Goal: Task Accomplishment & Management: Understand process/instructions

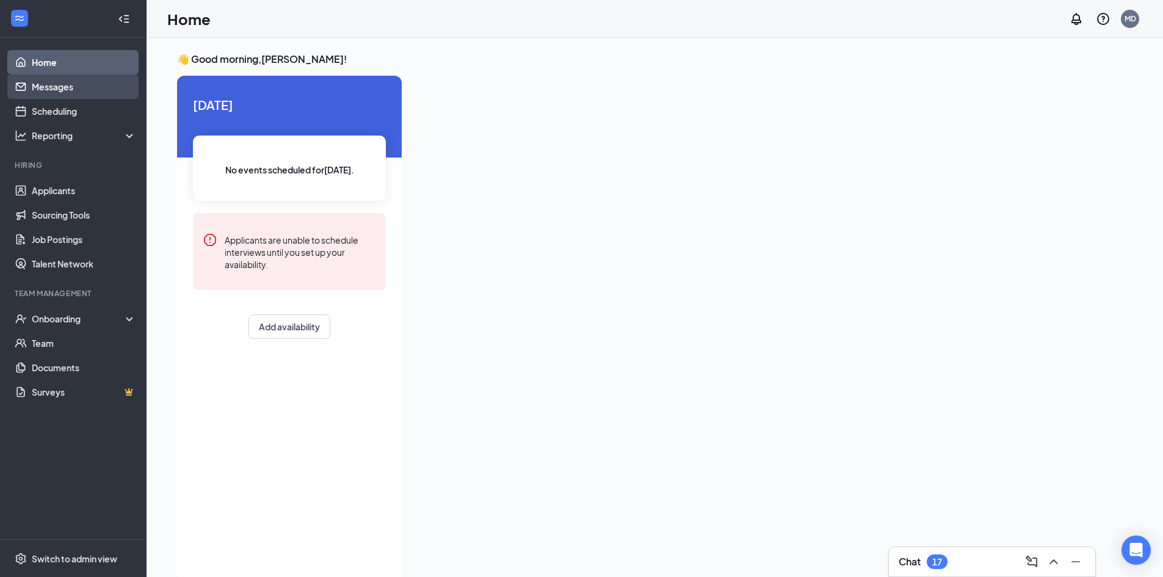
click at [76, 90] on link "Messages" at bounding box center [84, 87] width 104 height 24
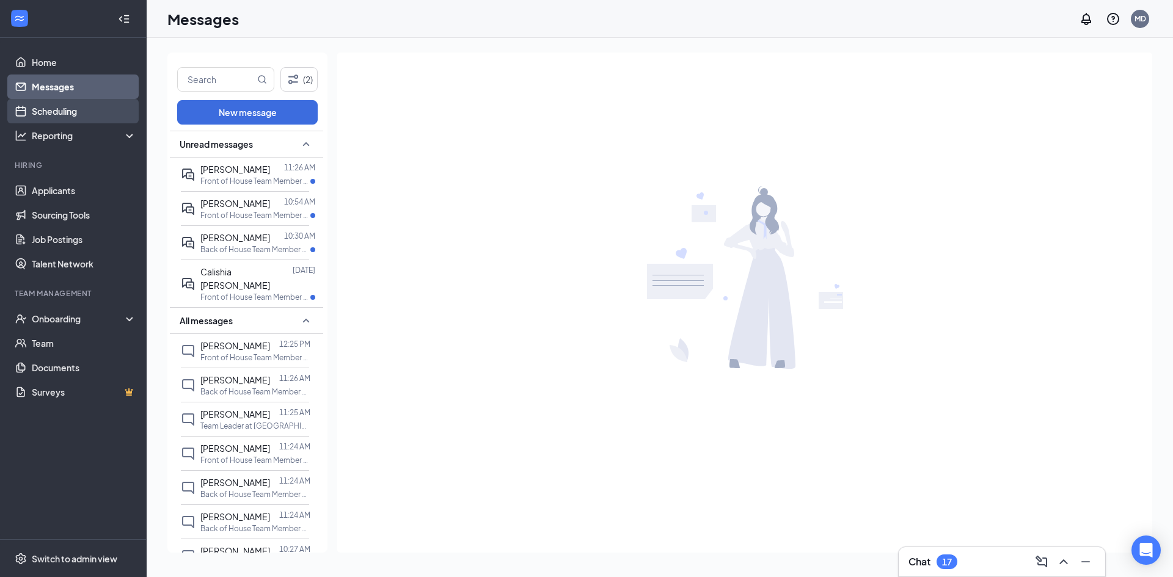
click at [48, 115] on link "Scheduling" at bounding box center [84, 111] width 104 height 24
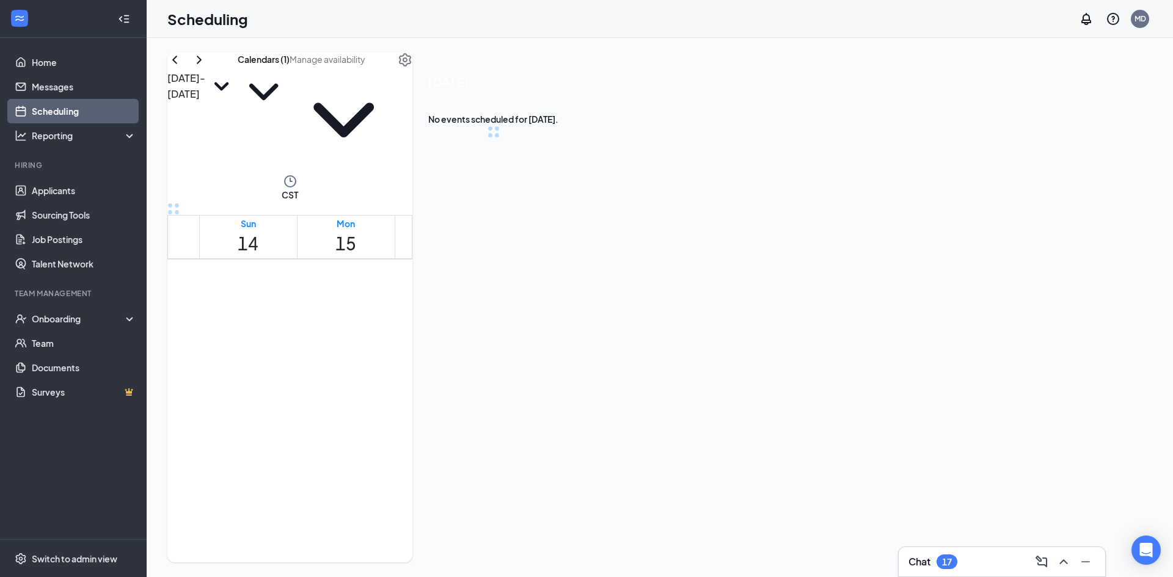
scroll to position [600, 0]
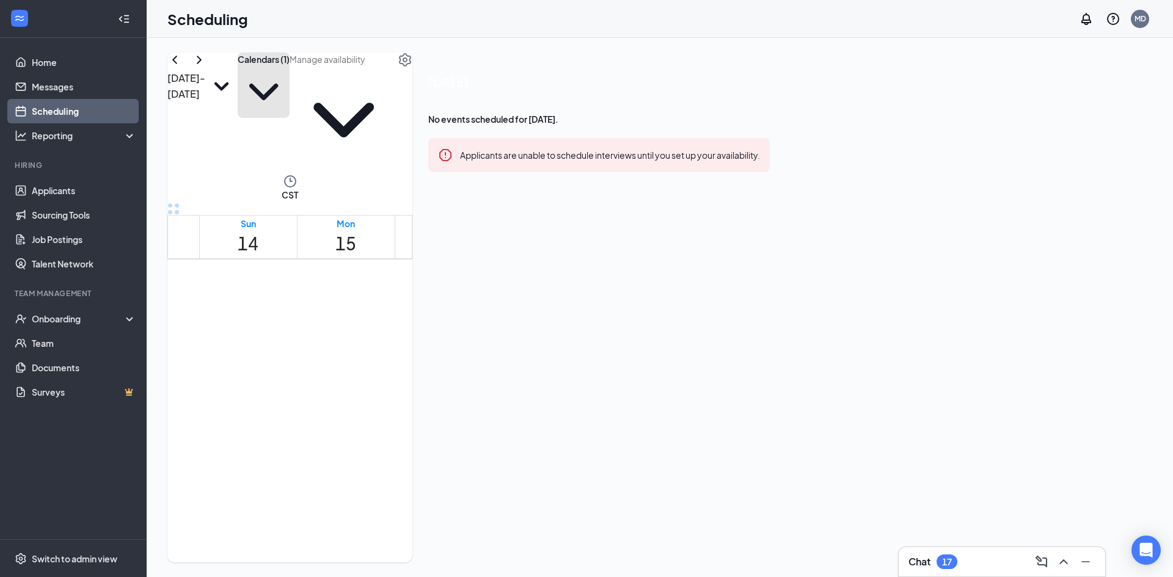
click at [289, 84] on button "Calendars (1)" at bounding box center [264, 85] width 52 height 65
click at [644, 196] on input "[PERSON_NAME]" at bounding box center [640, 200] width 8 height 8
checkbox input "true"
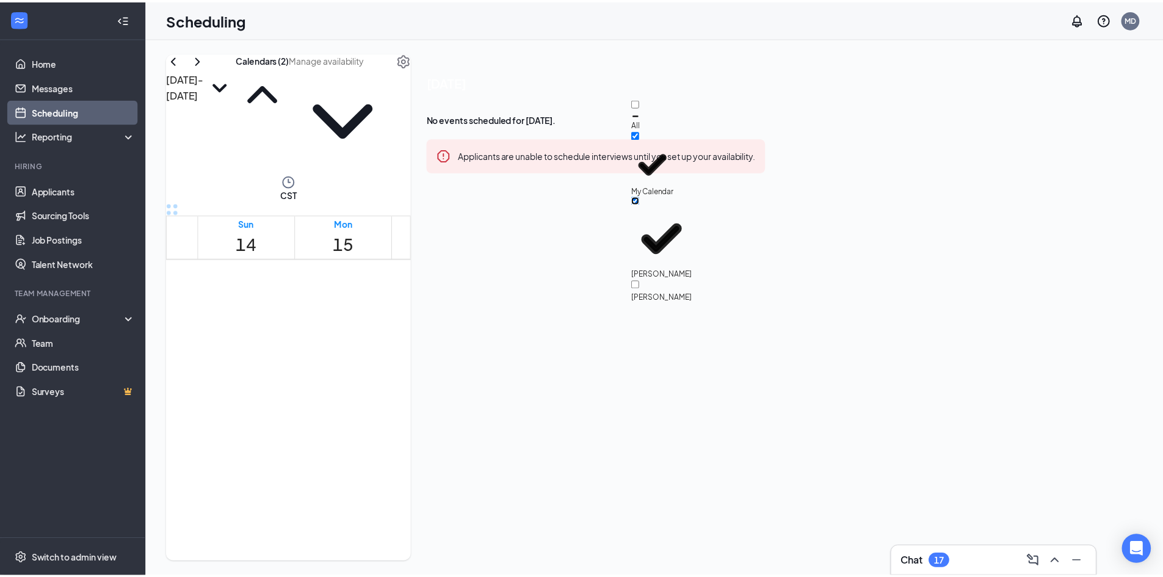
scroll to position [1211, 0]
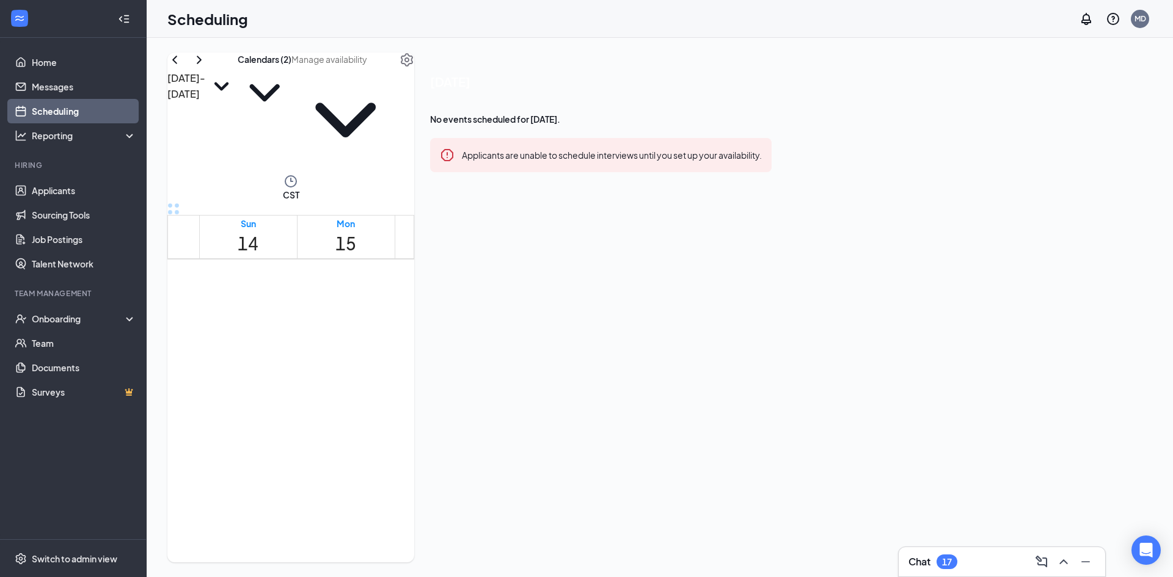
click at [414, 81] on div "[DATE] - [DATE] Calendars (2)" at bounding box center [290, 114] width 247 height 122
click at [43, 196] on link "Applicants" at bounding box center [84, 190] width 104 height 24
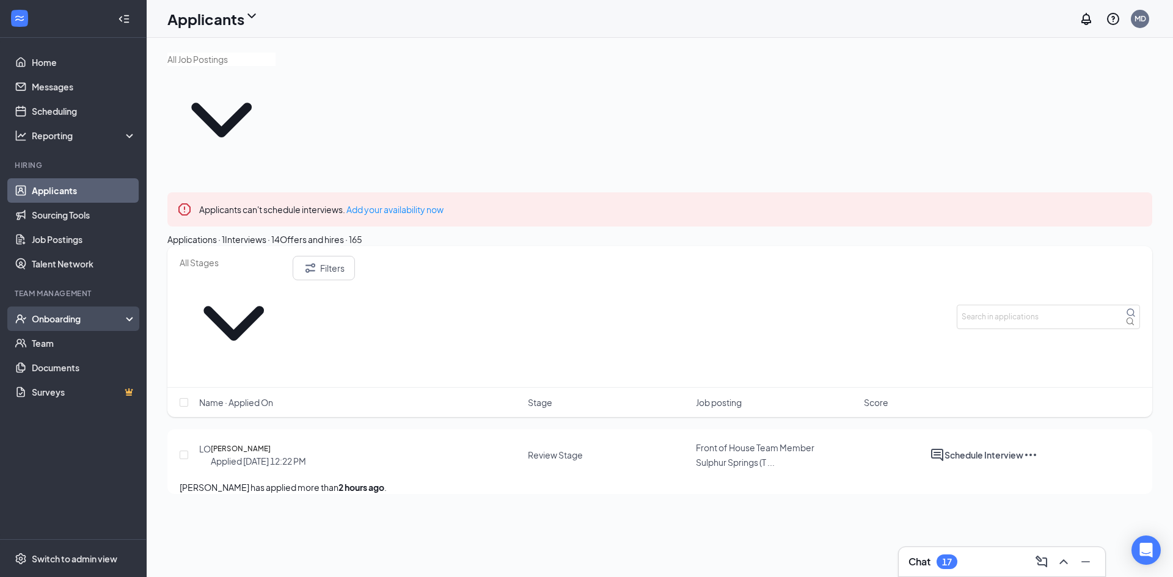
click at [71, 310] on div "Onboarding" at bounding box center [73, 319] width 147 height 24
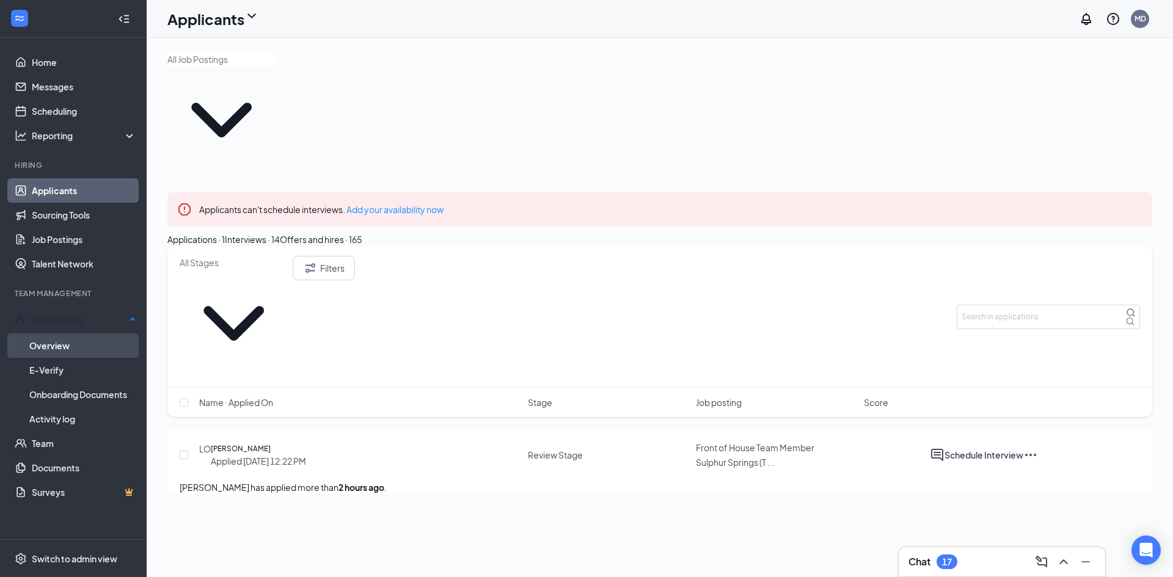
click at [67, 341] on link "Overview" at bounding box center [82, 345] width 107 height 24
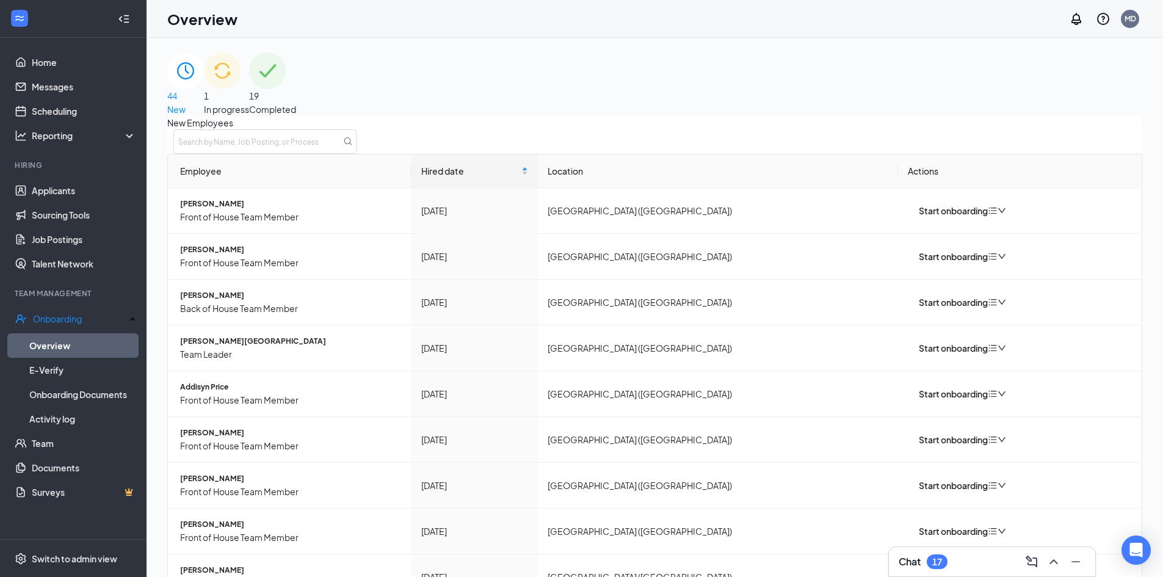
click at [249, 104] on span "In progress" at bounding box center [226, 109] width 45 height 11
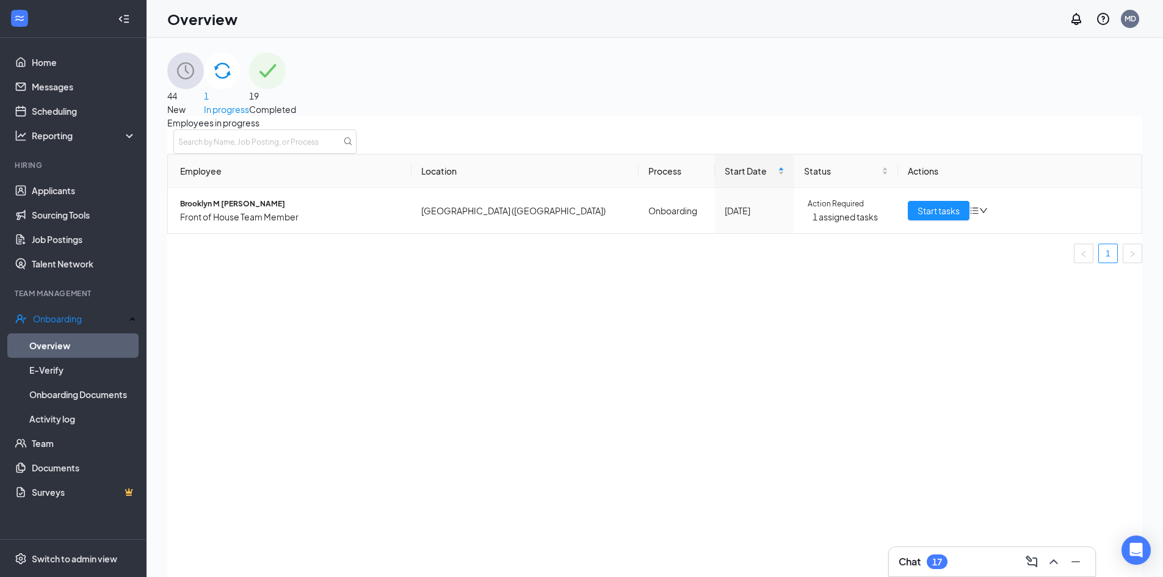
click at [296, 90] on span "19" at bounding box center [272, 95] width 47 height 13
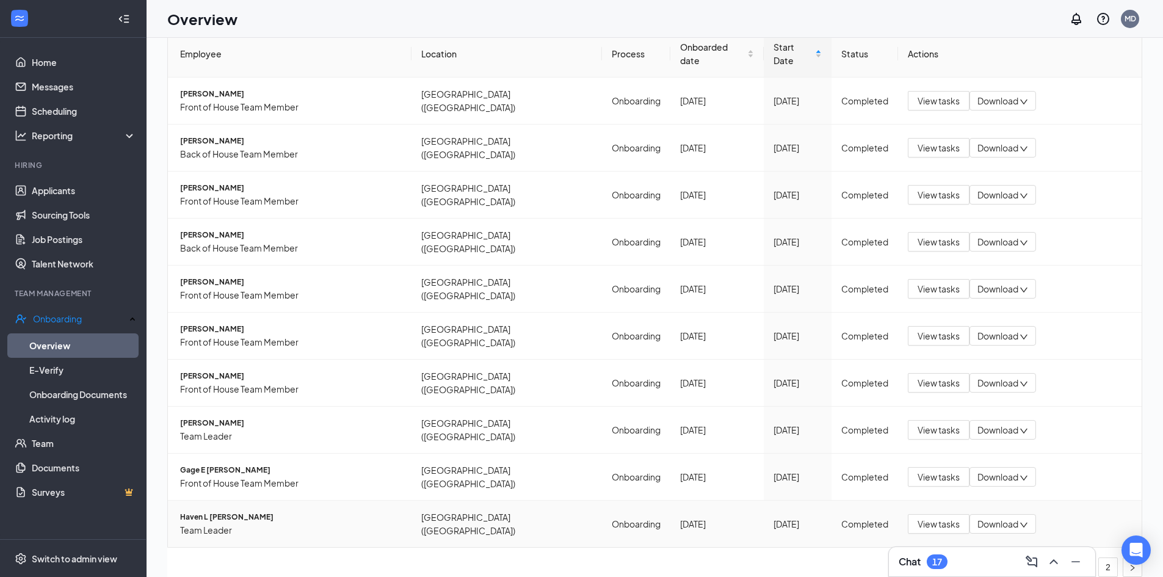
scroll to position [55, 0]
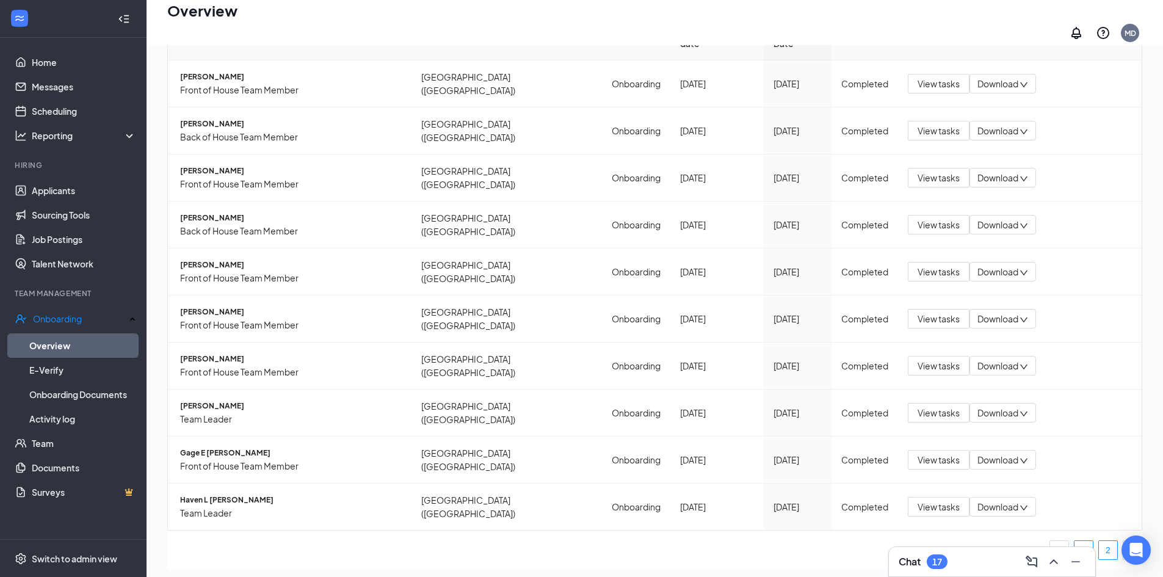
click at [1099, 541] on link "2" at bounding box center [1108, 550] width 18 height 18
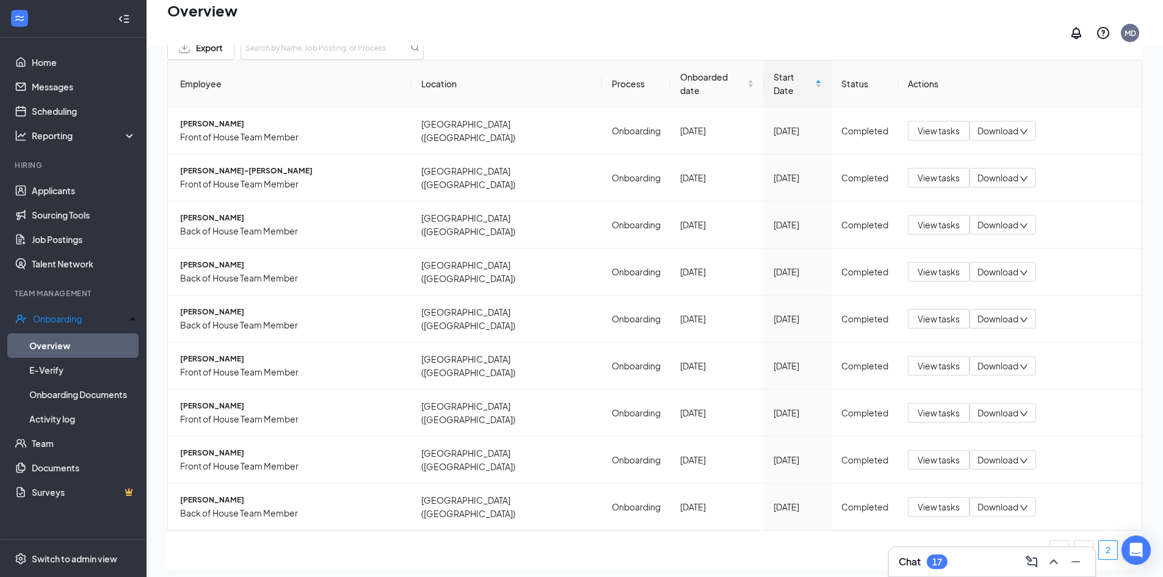
scroll to position [72, 0]
click at [220, 412] on span "Front of House Team Member" at bounding box center [291, 418] width 222 height 13
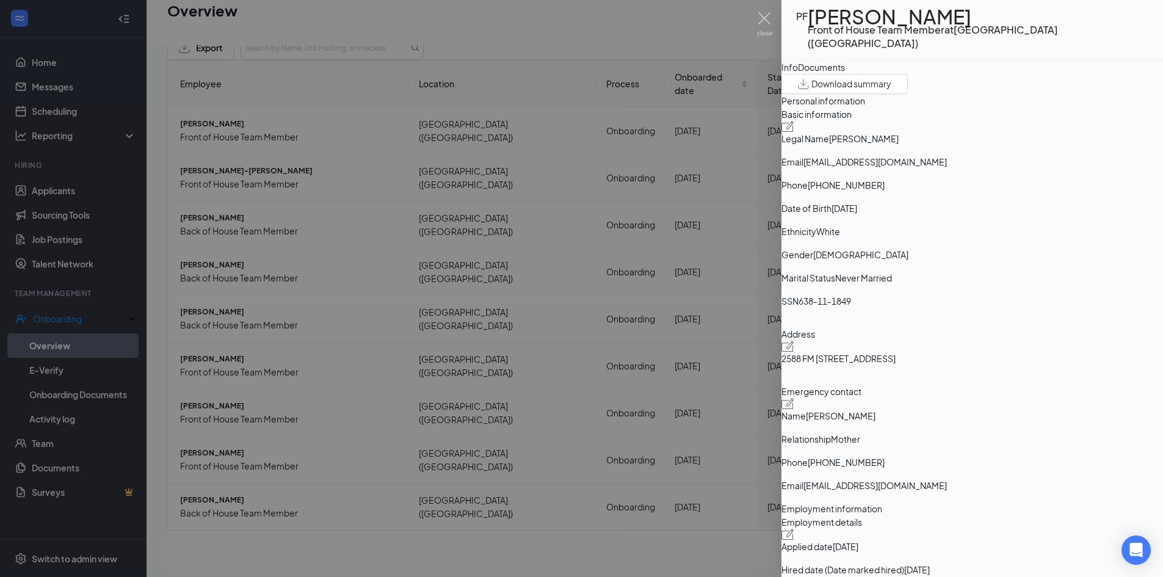
click at [845, 73] on div "Documents" at bounding box center [821, 66] width 47 height 13
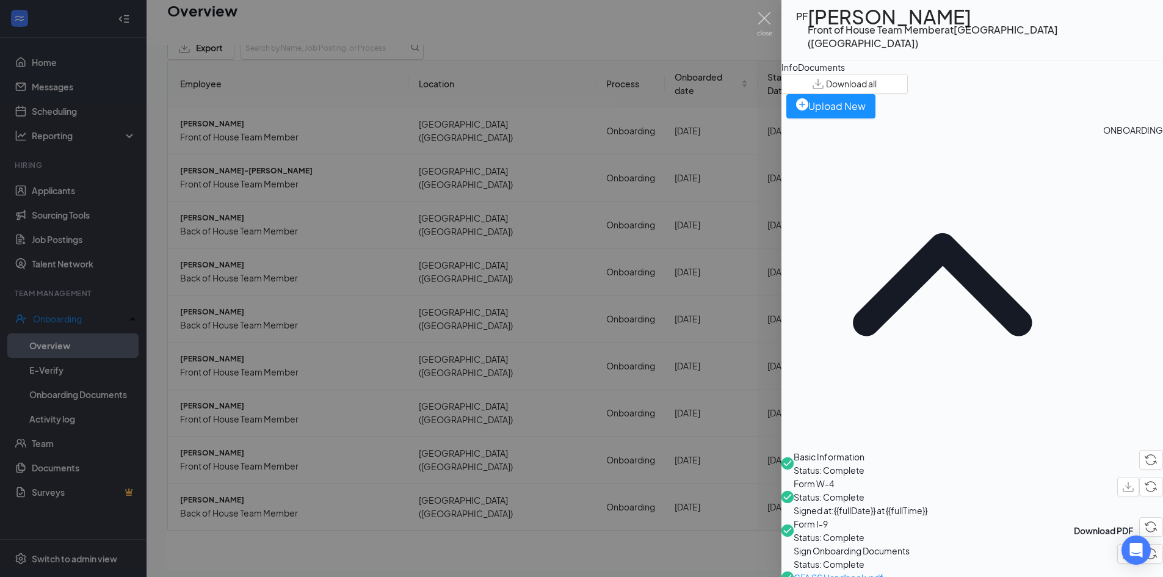
click at [834, 478] on span "Form W-4" at bounding box center [814, 483] width 40 height 11
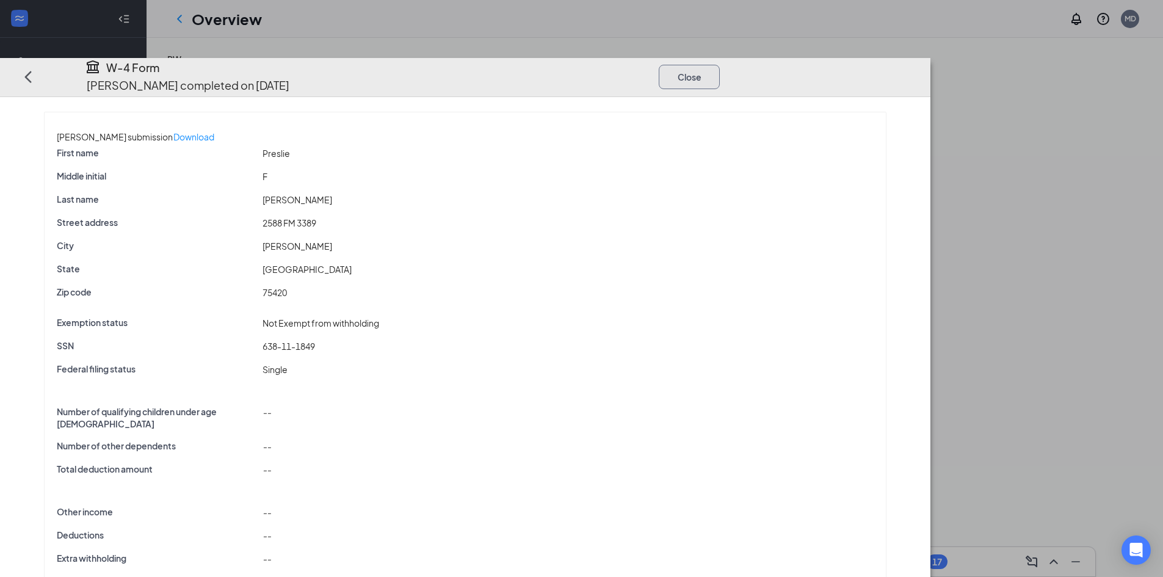
click at [720, 64] on button "Close" at bounding box center [689, 76] width 61 height 24
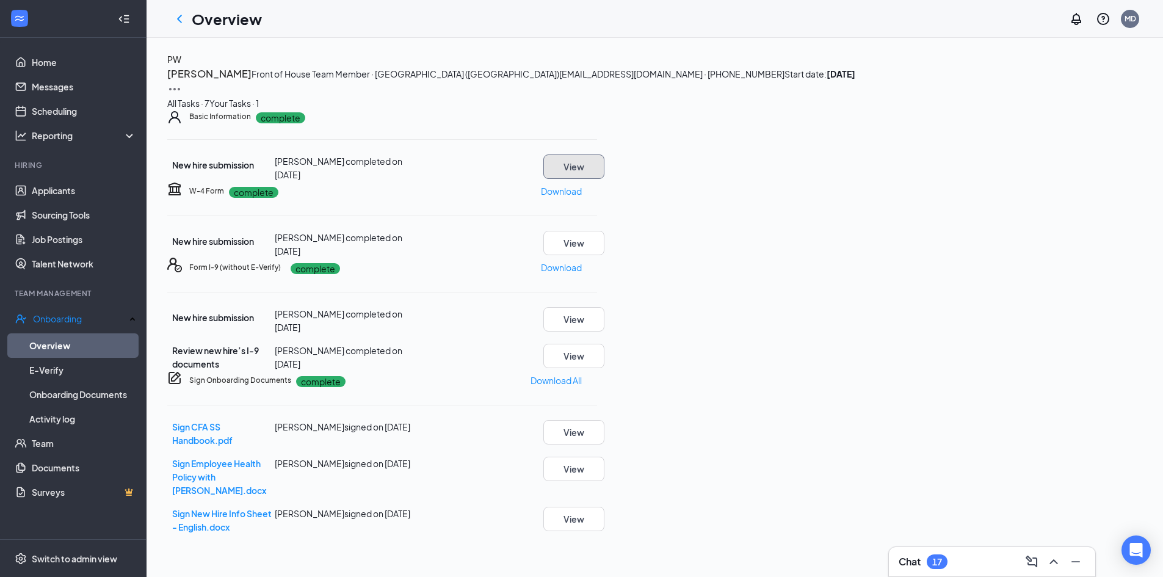
click at [605, 179] on button "View" at bounding box center [574, 167] width 61 height 24
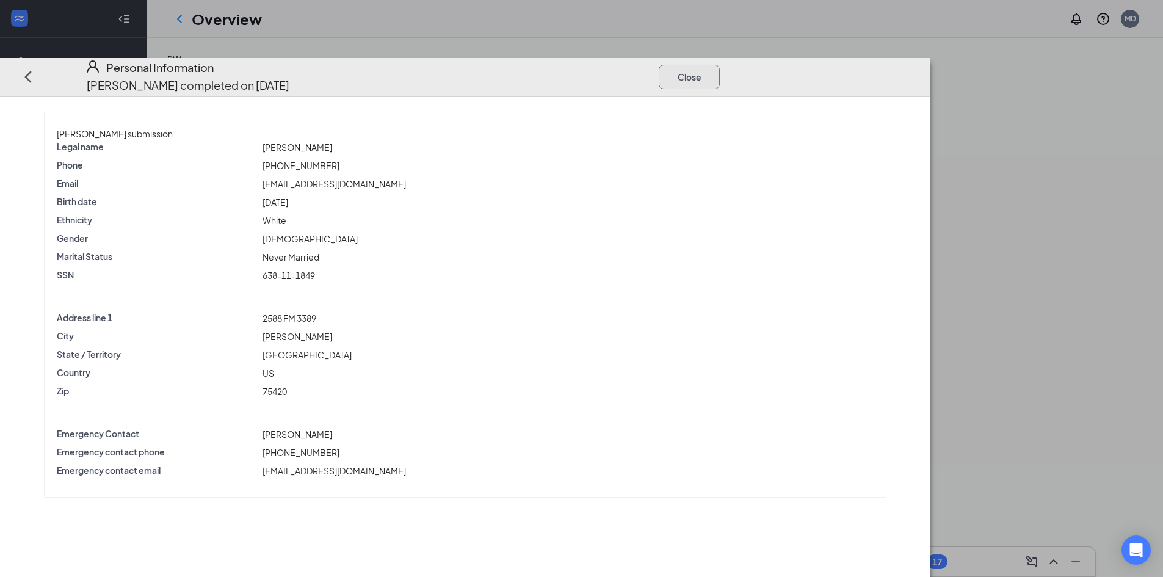
click at [720, 64] on button "Close" at bounding box center [689, 76] width 61 height 24
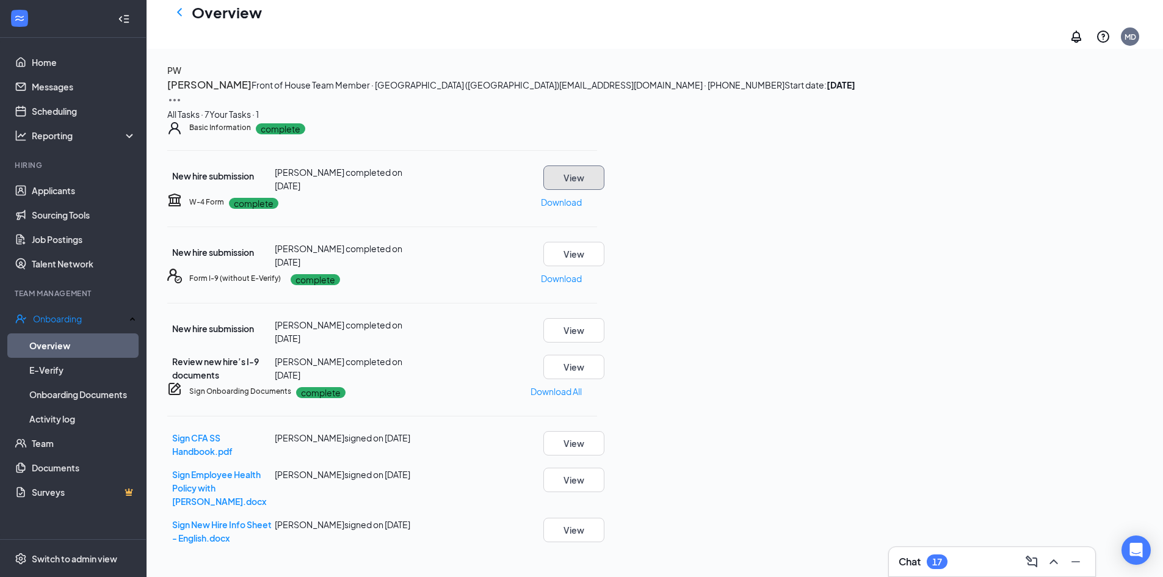
scroll to position [134, 0]
click at [605, 165] on button "View" at bounding box center [574, 177] width 61 height 24
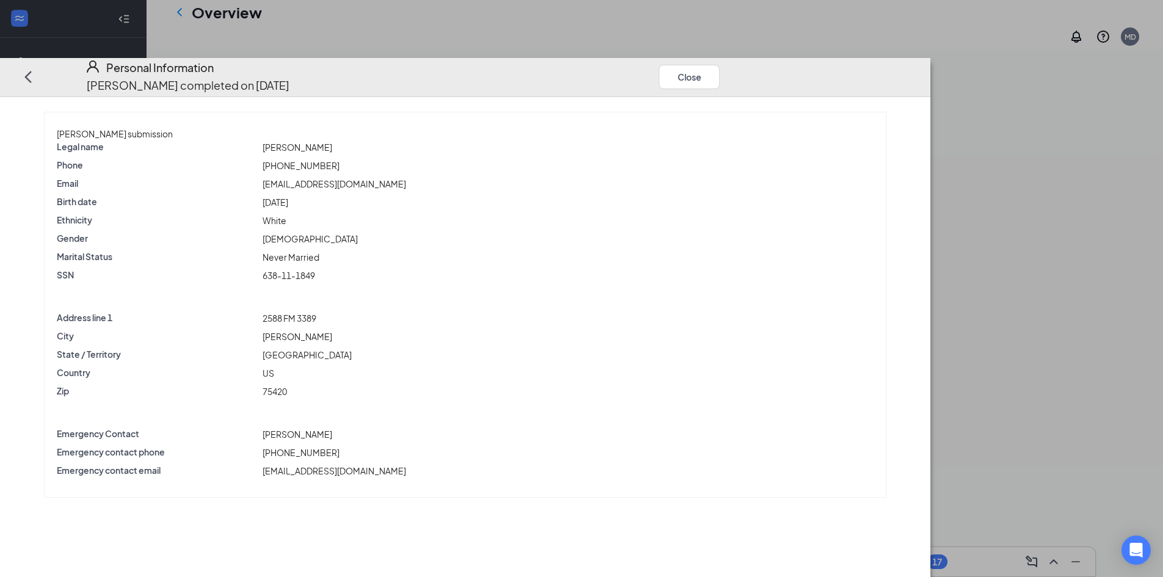
scroll to position [73, 0]
drag, startPoint x: 389, startPoint y: 289, endPoint x: 454, endPoint y: 296, distance: 65.7
click at [454, 311] on div "2588 FM 3389" at bounding box center [568, 317] width 617 height 13
copy span "2588 FM 3389"
drag, startPoint x: 388, startPoint y: 362, endPoint x: 446, endPoint y: 374, distance: 59.3
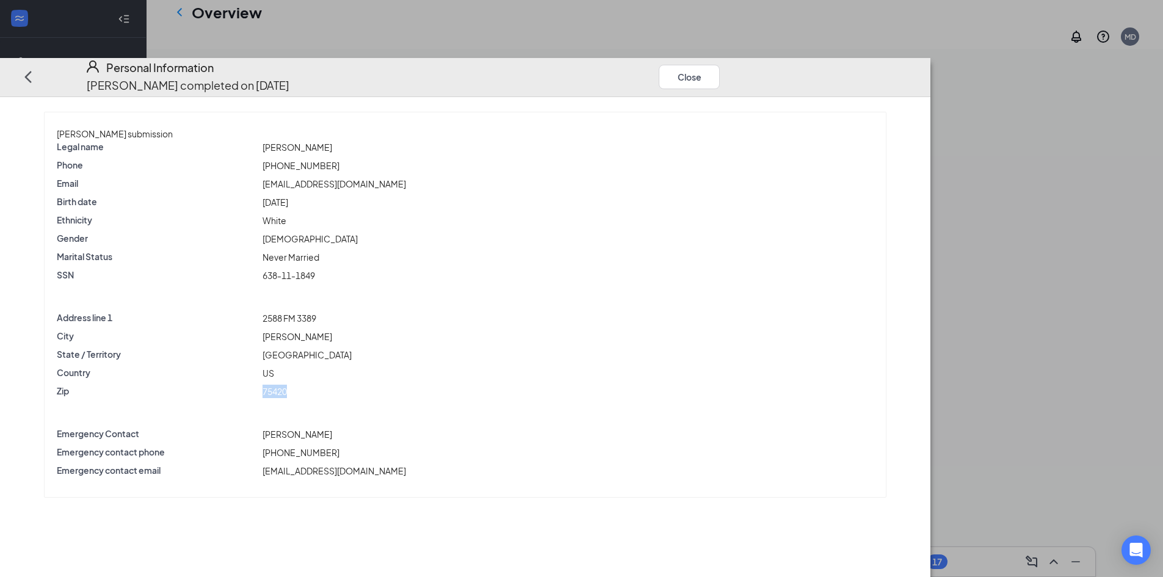
click at [440, 385] on div "Zip 75420" at bounding box center [465, 394] width 817 height 18
copy span "75420"
click at [406, 178] on span "[EMAIL_ADDRESS][DOMAIN_NAME]" at bounding box center [335, 183] width 144 height 11
click at [454, 177] on div "[EMAIL_ADDRESS][DOMAIN_NAME]" at bounding box center [568, 183] width 617 height 13
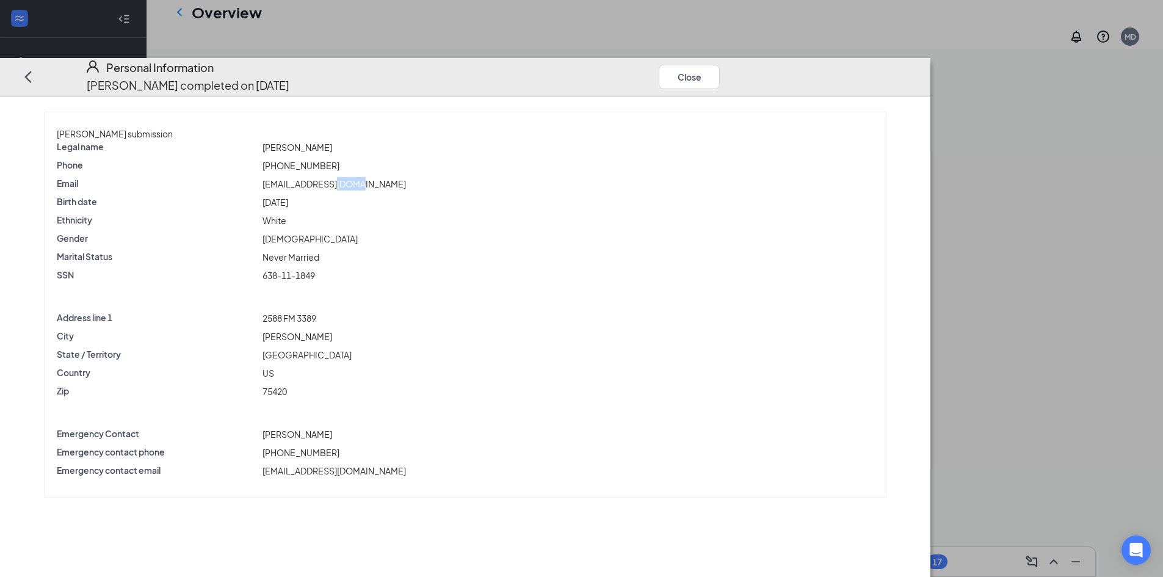
click at [406, 178] on span "[EMAIL_ADDRESS][DOMAIN_NAME]" at bounding box center [335, 183] width 144 height 11
click at [340, 160] on span "[PHONE_NUMBER]" at bounding box center [301, 165] width 77 height 11
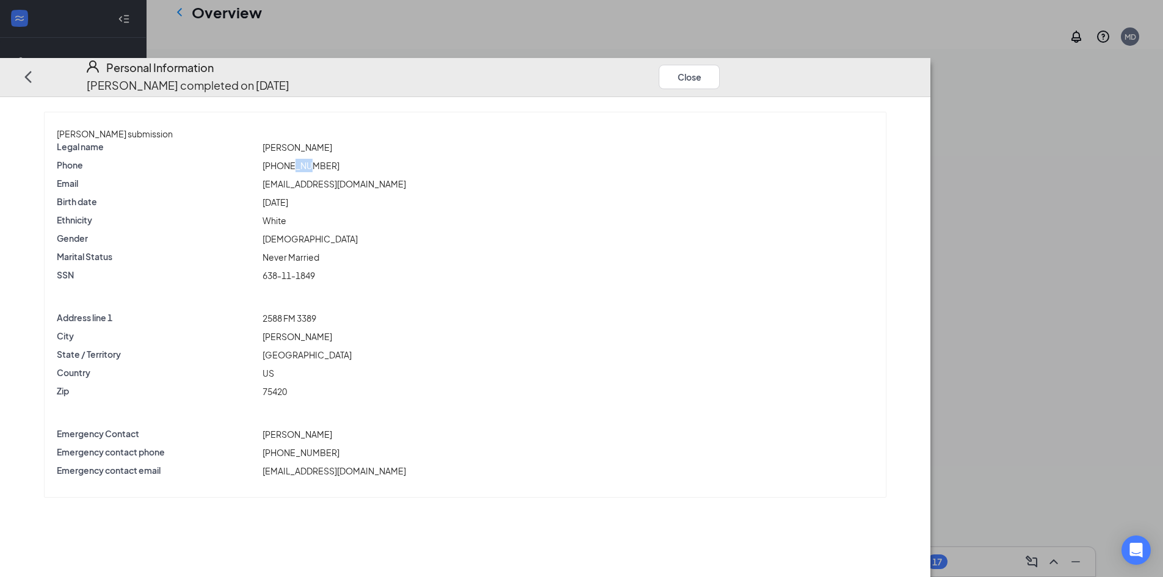
click at [340, 160] on span "[PHONE_NUMBER]" at bounding box center [301, 165] width 77 height 11
click at [316, 313] on span "2588 FM 3389" at bounding box center [290, 318] width 54 height 11
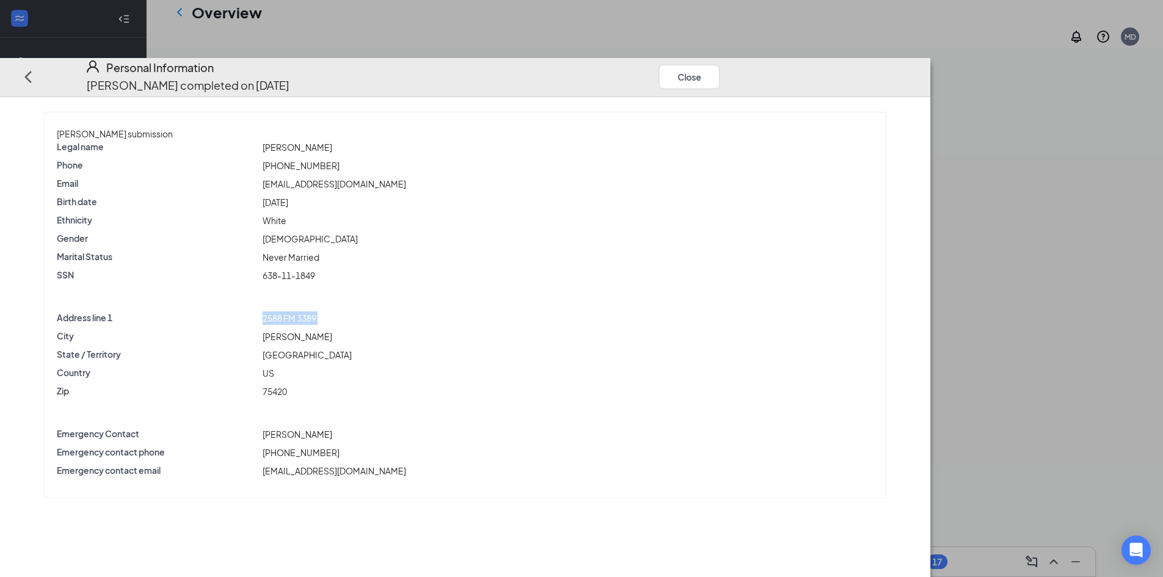
copy span "2588 FM 3389"
click at [332, 331] on span "[PERSON_NAME]" at bounding box center [298, 336] width 70 height 11
click at [287, 386] on span "75420" at bounding box center [275, 391] width 24 height 11
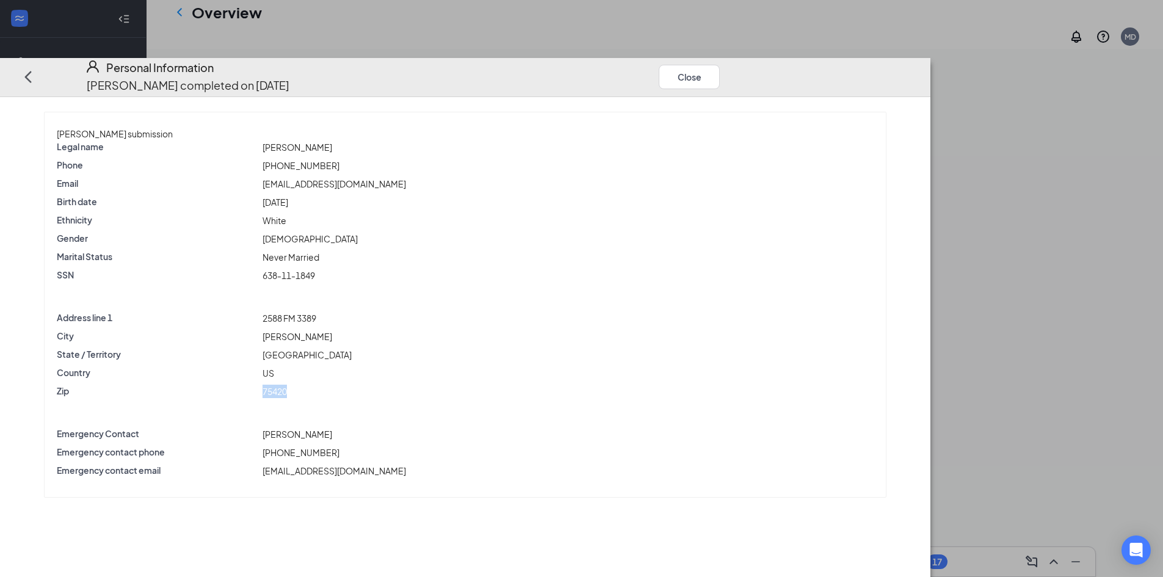
copy span "75420"
click at [340, 160] on span "[PHONE_NUMBER]" at bounding box center [301, 165] width 77 height 11
copy span "[PHONE_NUMBER]"
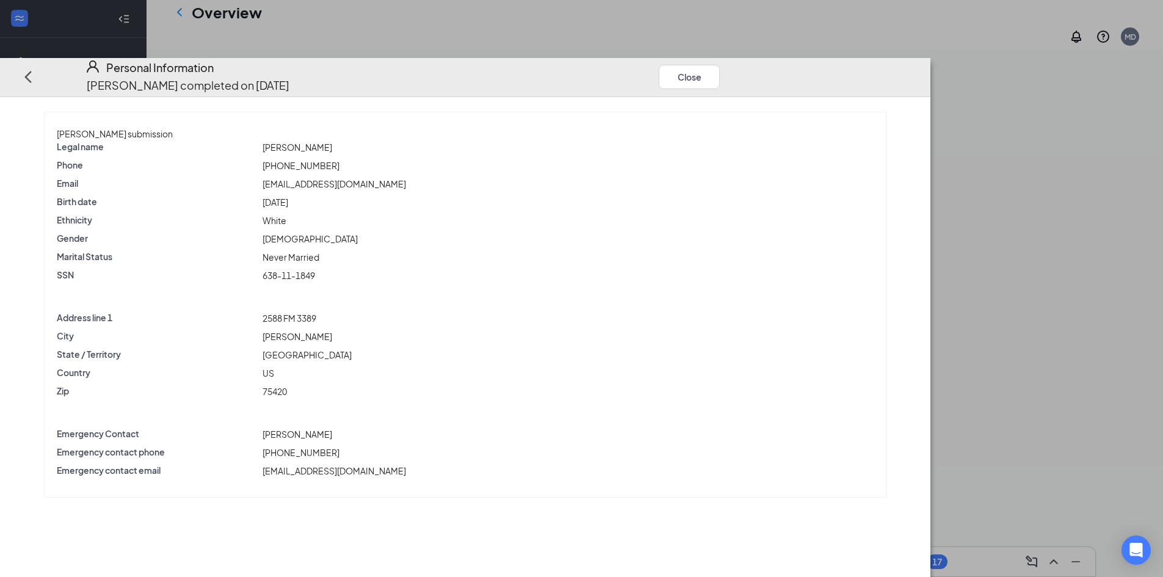
click at [460, 177] on div "[EMAIL_ADDRESS][DOMAIN_NAME]" at bounding box center [568, 183] width 617 height 13
click at [406, 178] on span "[EMAIL_ADDRESS][DOMAIN_NAME]" at bounding box center [335, 183] width 144 height 11
